Goal: Communication & Community: Connect with others

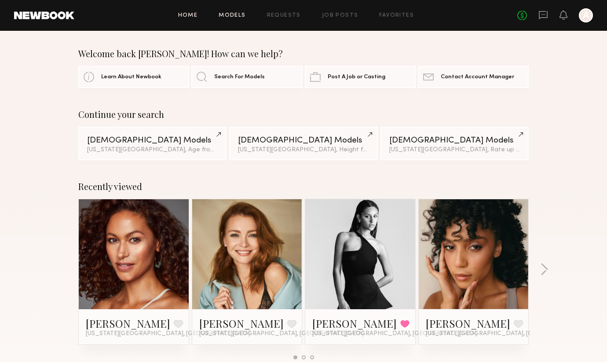
click at [246, 14] on link "Models" at bounding box center [232, 16] width 27 height 6
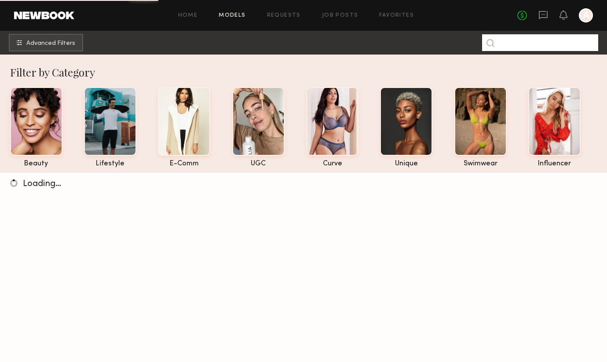
click at [552, 39] on input at bounding box center [540, 42] width 116 height 17
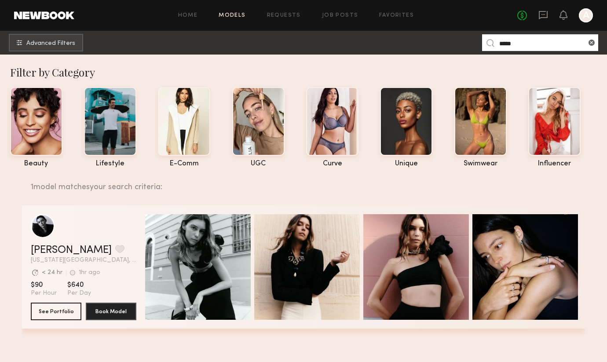
type input "*****"
click at [118, 238] on div "grid" at bounding box center [84, 226] width 106 height 24
click at [71, 310] on button "See Portfolio" at bounding box center [56, 311] width 51 height 18
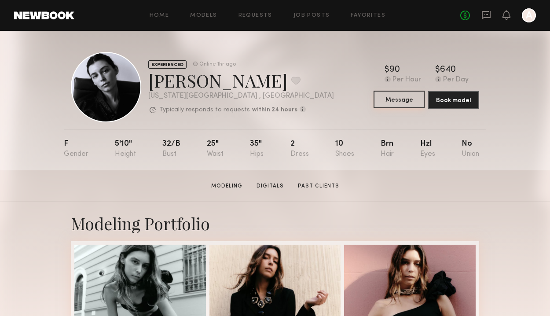
click at [399, 100] on button "Message" at bounding box center [399, 100] width 51 height 18
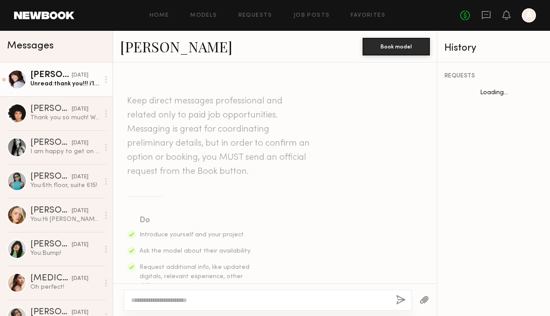
scroll to position [789, 0]
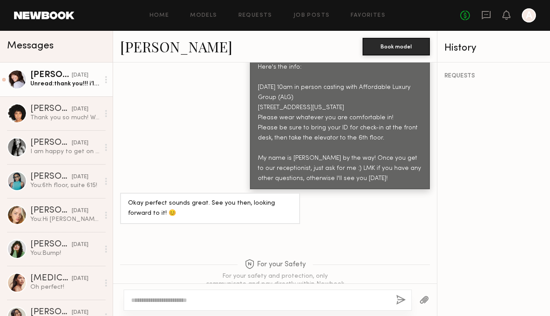
click at [58, 84] on div "Unread: thank you!!! i’ll message you when i am in ny in october" at bounding box center [64, 84] width 69 height 8
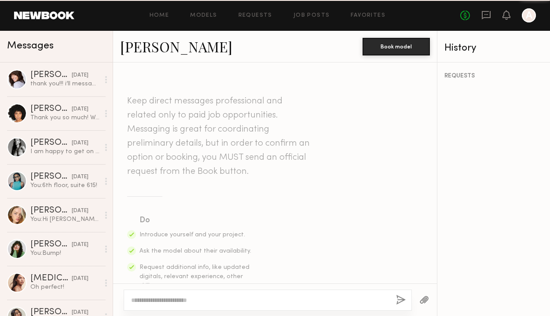
scroll to position [789, 0]
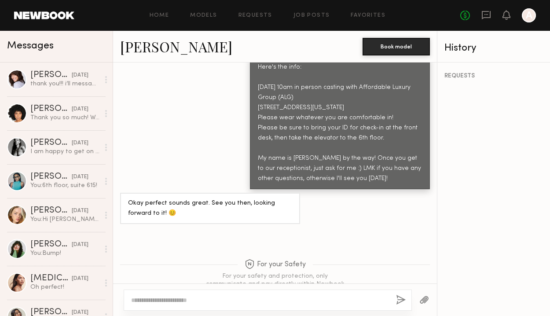
click at [170, 298] on textarea at bounding box center [260, 300] width 258 height 9
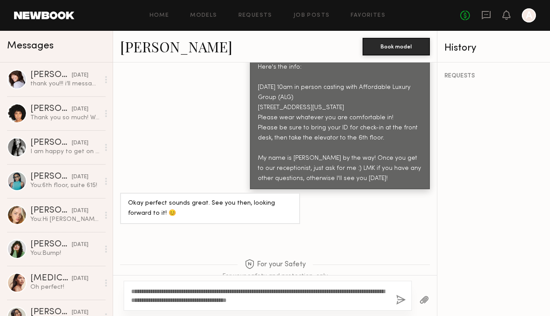
type textarea "**********"
click at [402, 297] on button "button" at bounding box center [401, 300] width 10 height 11
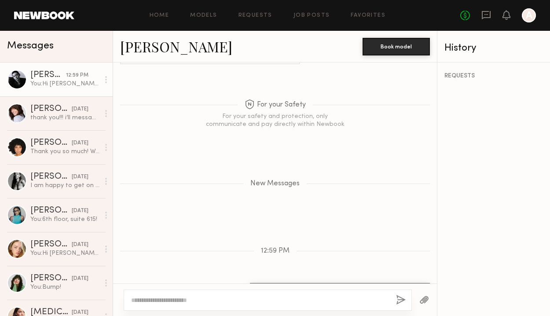
scroll to position [985, 0]
